Goal: Navigation & Orientation: Find specific page/section

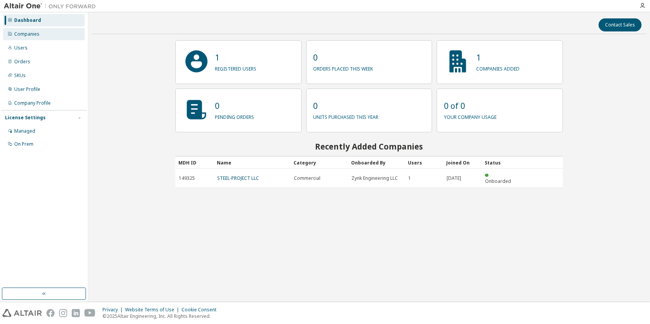
click at [39, 28] on div "Companies" at bounding box center [44, 34] width 82 height 12
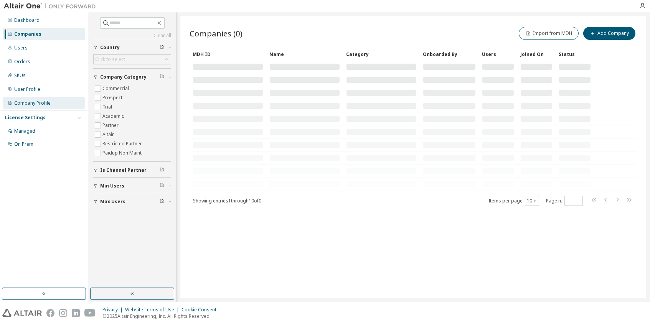
click at [32, 103] on div "Company Profile" at bounding box center [32, 103] width 36 height 6
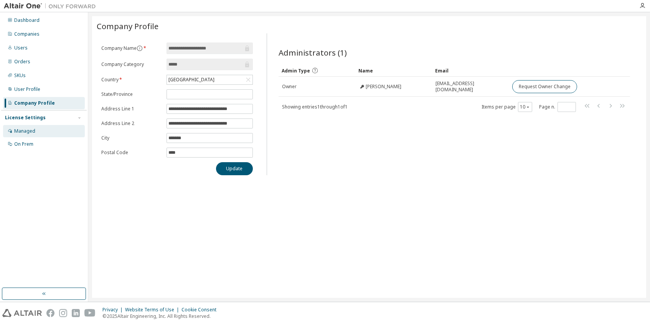
click at [35, 131] on div "Managed" at bounding box center [44, 131] width 82 height 12
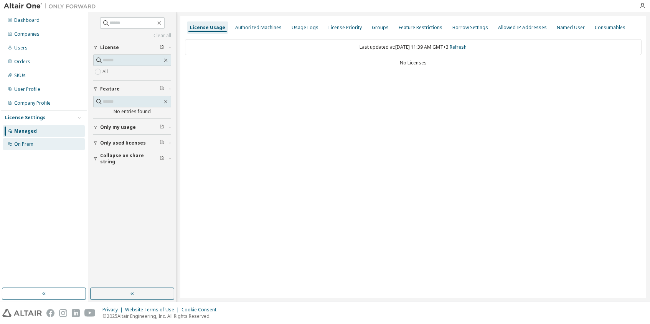
click at [41, 144] on div "On Prem" at bounding box center [44, 144] width 82 height 12
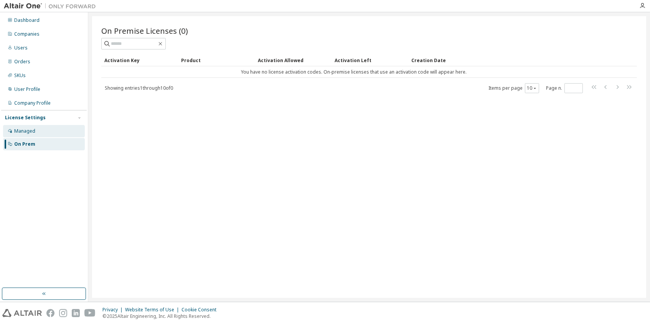
click at [36, 132] on div "Managed" at bounding box center [44, 131] width 82 height 12
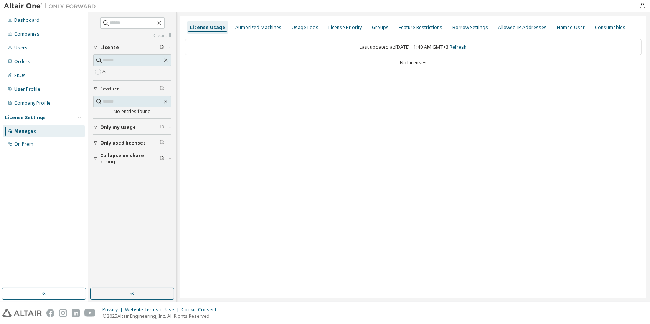
click at [358, 48] on div "Last updated at: Sat 2025-09-06 11:40 AM GMT+3 Refresh" at bounding box center [413, 47] width 456 height 16
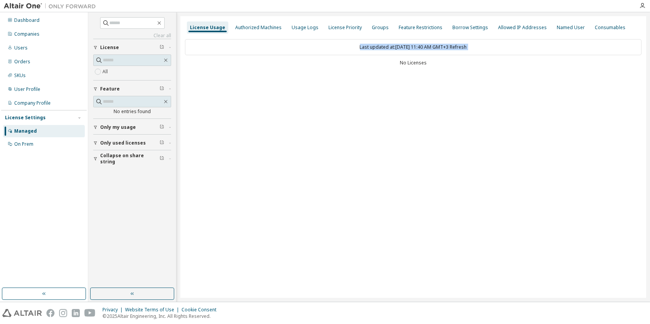
click at [416, 56] on div "Last updated at: Sat 2025-09-06 11:40 AM GMT+3 Refresh No Licenses" at bounding box center [413, 54] width 456 height 38
click at [44, 23] on div "Dashboard" at bounding box center [44, 20] width 82 height 12
